Goal: Task Accomplishment & Management: Manage account settings

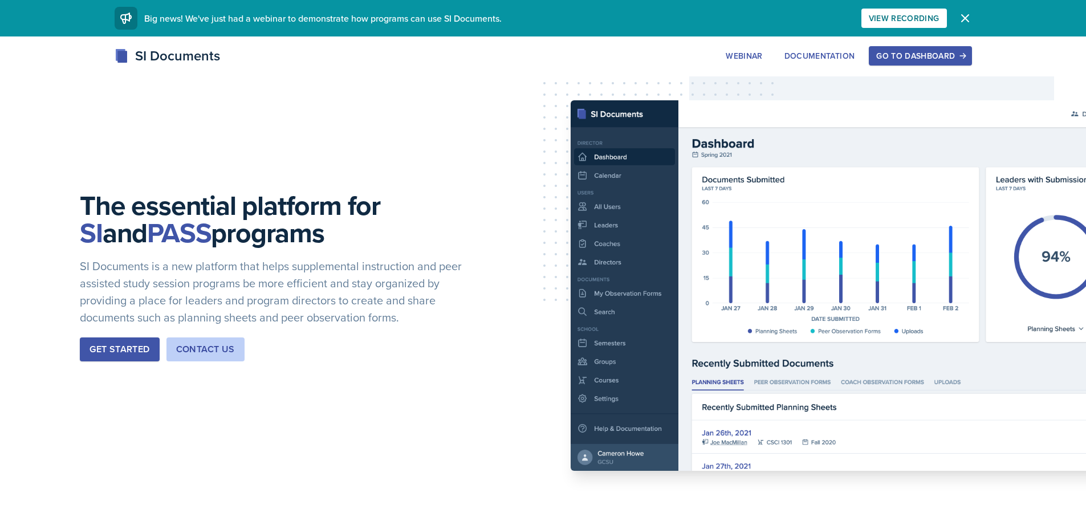
click at [886, 55] on div "Go to Dashboard" at bounding box center [920, 55] width 88 height 9
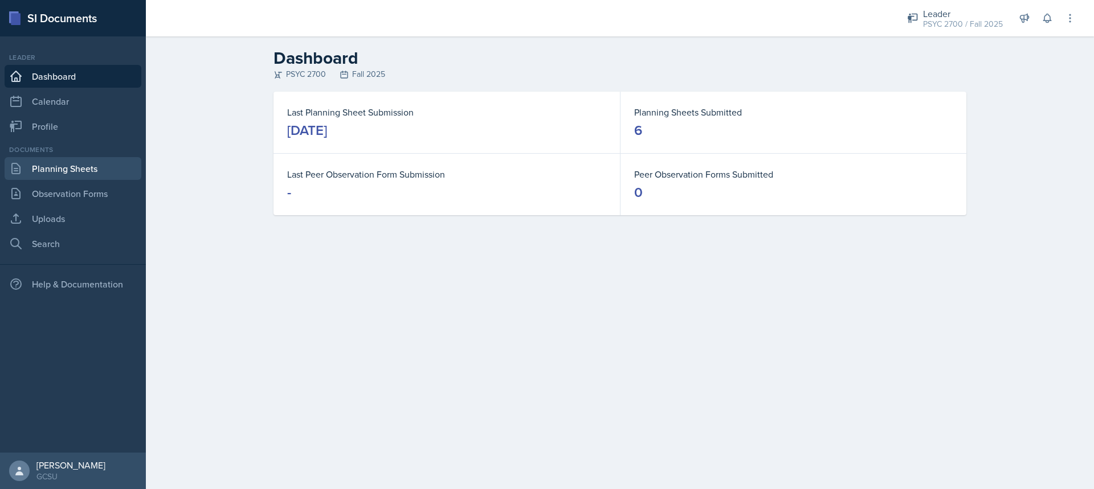
click at [98, 176] on link "Planning Sheets" at bounding box center [73, 168] width 137 height 23
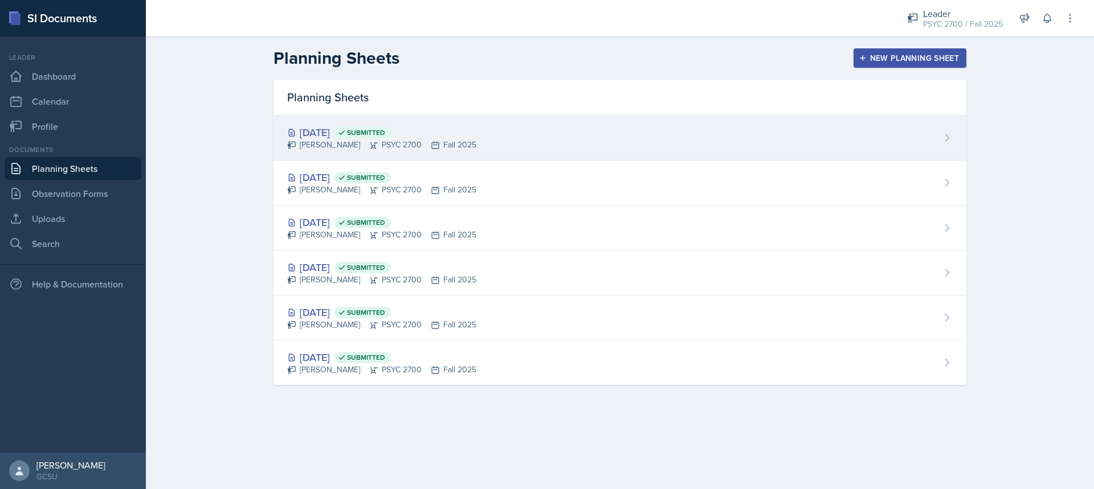
click at [677, 129] on div "[DATE] Submitted [PERSON_NAME] PSYC 2700 Fall 2025" at bounding box center [620, 138] width 693 height 45
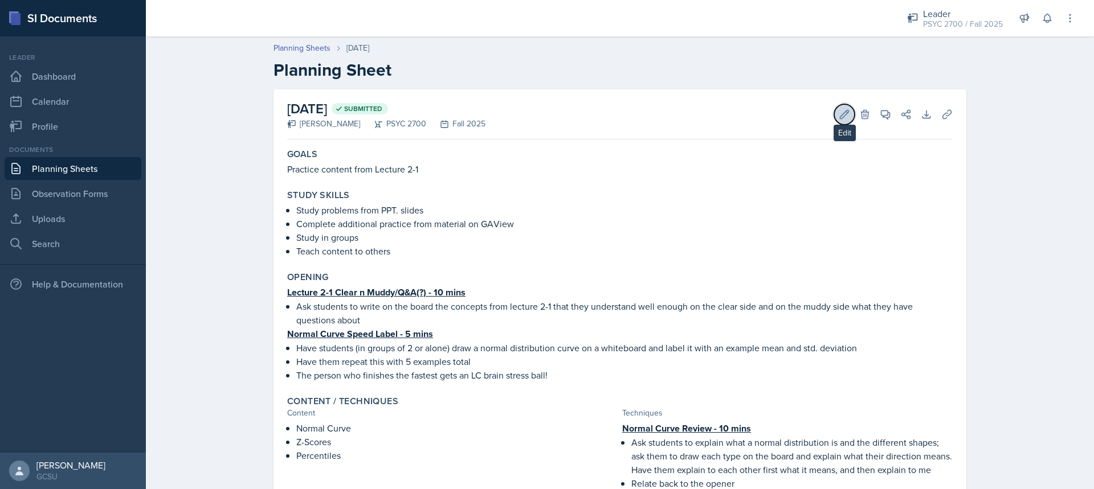
click at [841, 118] on icon at bounding box center [845, 114] width 9 height 9
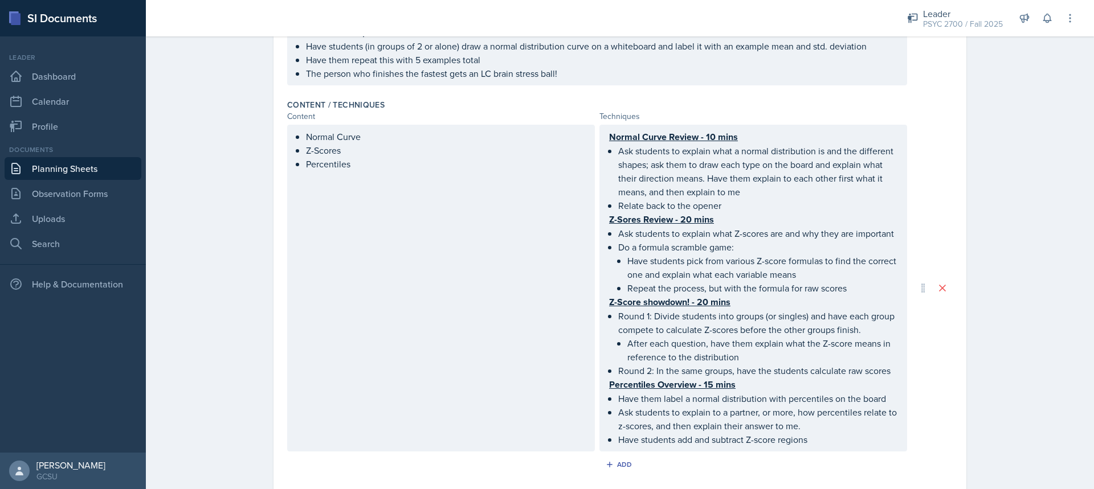
scroll to position [572, 0]
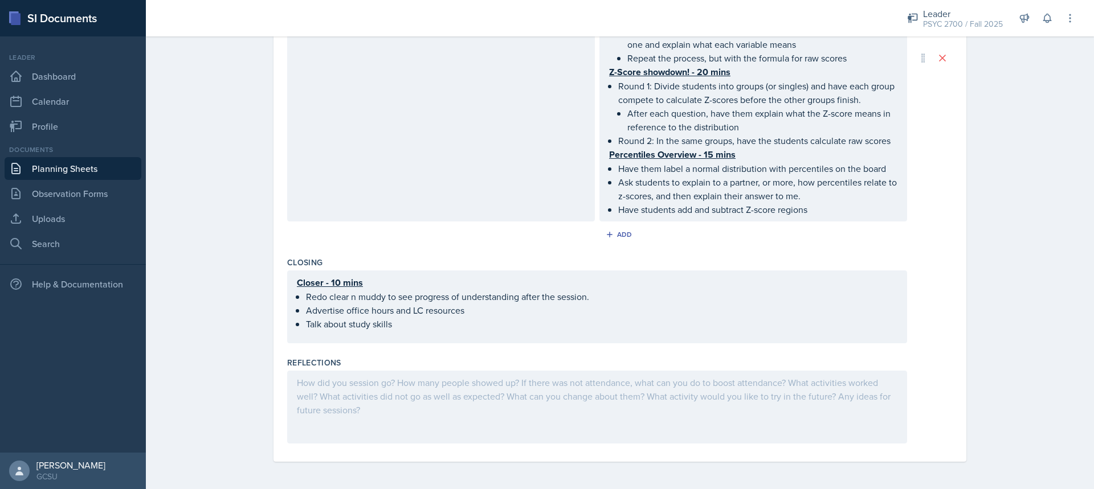
click at [340, 414] on div at bounding box center [597, 407] width 620 height 73
click at [337, 412] on div at bounding box center [597, 407] width 620 height 73
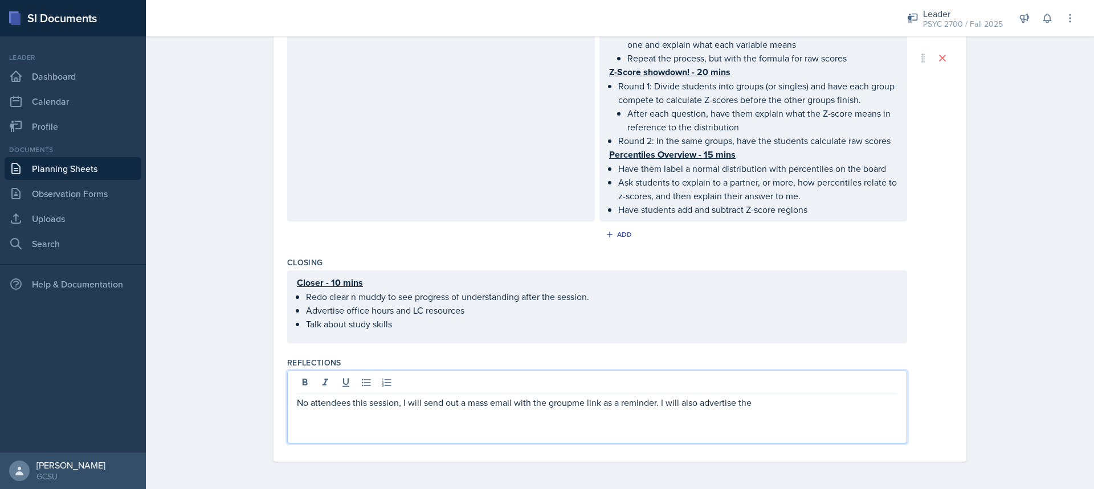
click at [561, 402] on p "No attendees this session, I will send out a mass email with the groupme link a…" at bounding box center [597, 403] width 601 height 14
click at [755, 409] on p "No attendees this session, I will send out a mass email with the GroupMe link a…" at bounding box center [597, 403] width 601 height 14
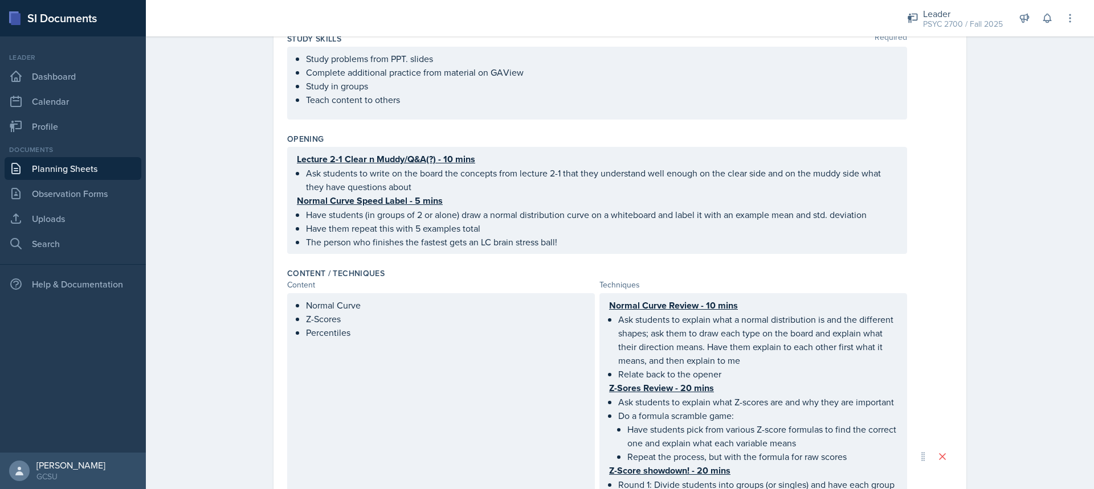
scroll to position [0, 0]
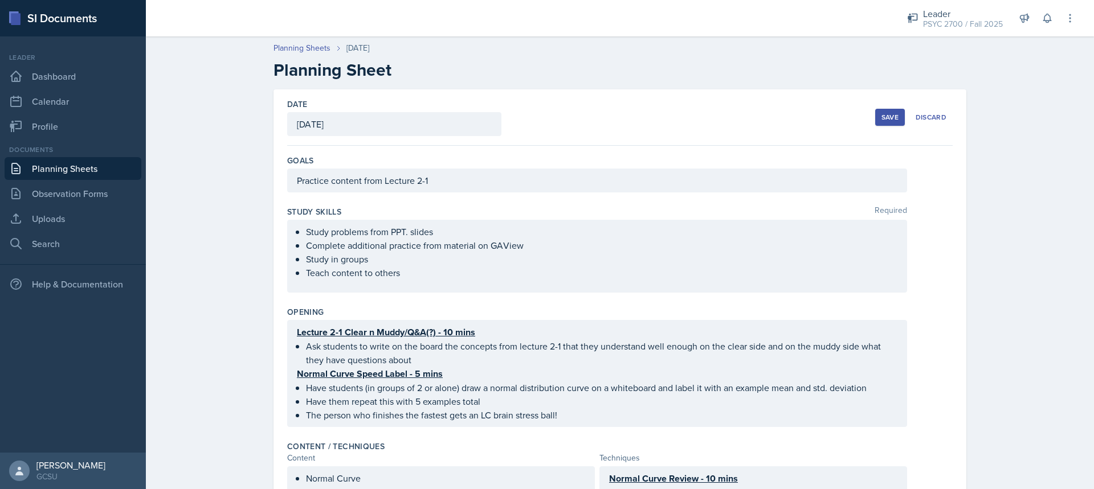
click at [883, 115] on div "Save" at bounding box center [890, 117] width 17 height 9
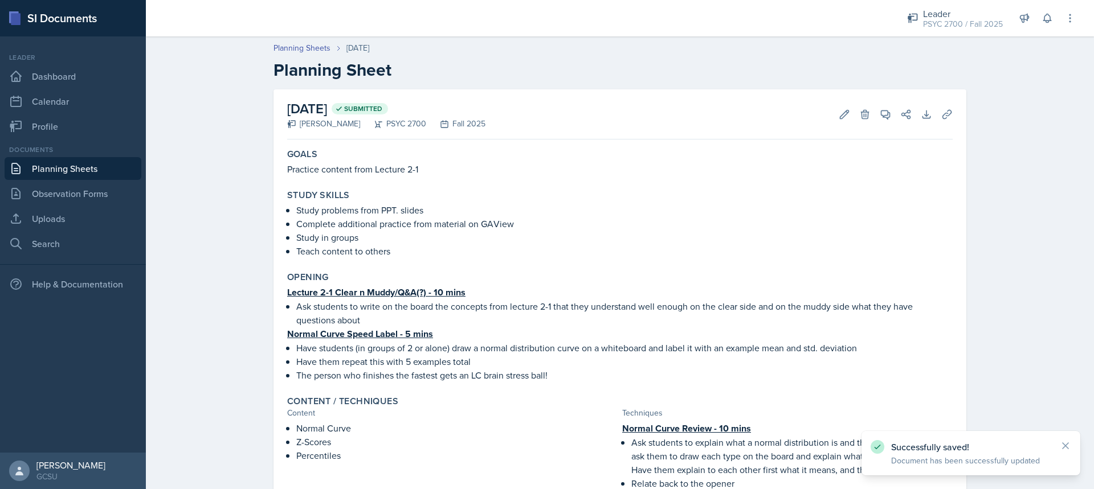
scroll to position [418, 0]
